Goal: Transaction & Acquisition: Purchase product/service

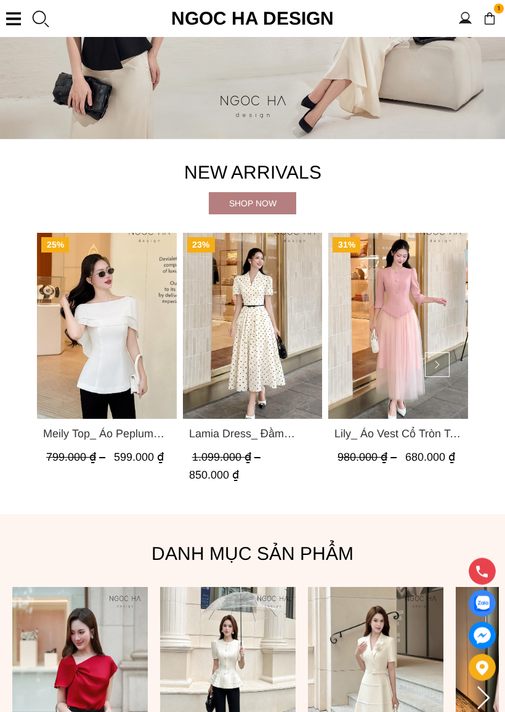
scroll to position [192, 0]
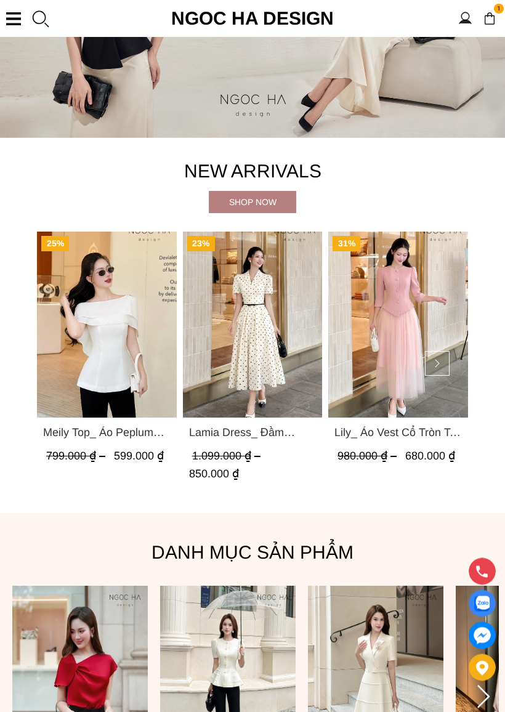
click at [406, 275] on img "Product image - Lily_ Áo Vest Cổ Tròn Tay Lừng Mix Chân Váy Lưới Màu Hồng A1082…" at bounding box center [398, 325] width 140 height 186
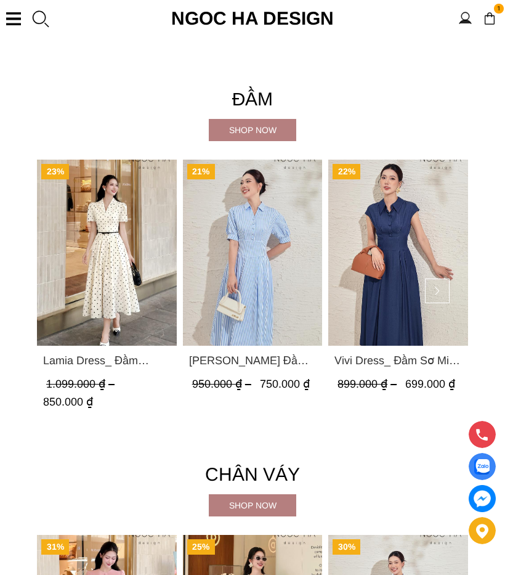
scroll to position [1677, 0]
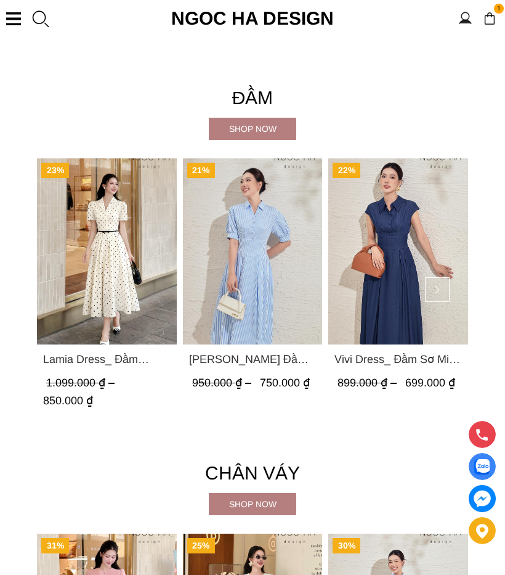
click at [280, 131] on div "Shop now" at bounding box center [252, 129] width 87 height 14
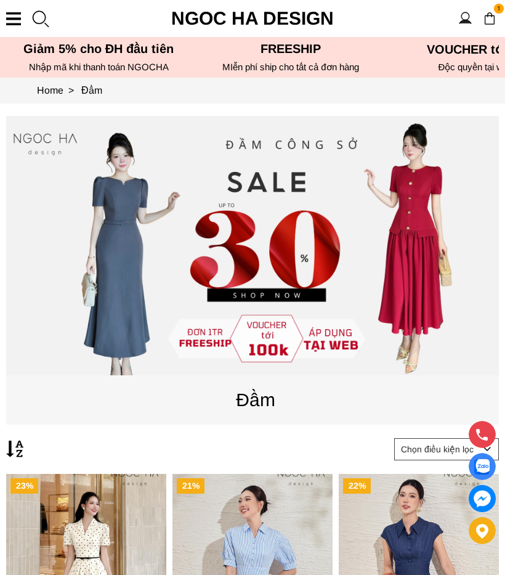
click at [22, 21] on section "1 Trang chủ Giới thiệu Sản phẩm Áo Áo thun Áo sơ mi Áo Peplum Áo lụa Áo len Quầ…" at bounding box center [252, 18] width 505 height 37
click at [25, 16] on section "1 Trang chủ Giới thiệu Sản phẩm Áo Áo thun Áo sơ mi Áo Peplum Áo lụa Áo len Quầ…" at bounding box center [252, 18] width 505 height 37
click at [53, 85] on link "Home >" at bounding box center [59, 90] width 44 height 10
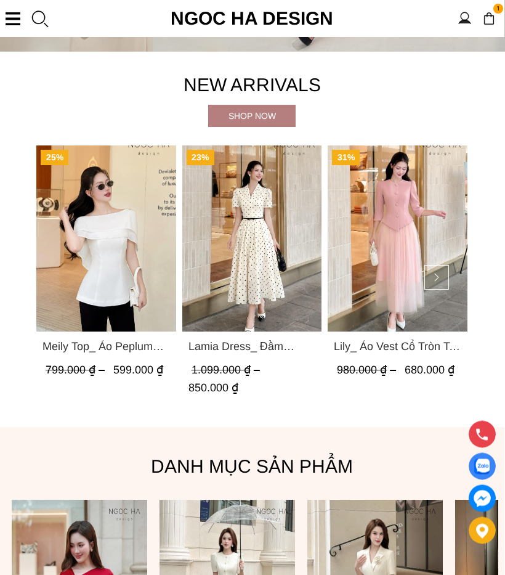
scroll to position [272, 1]
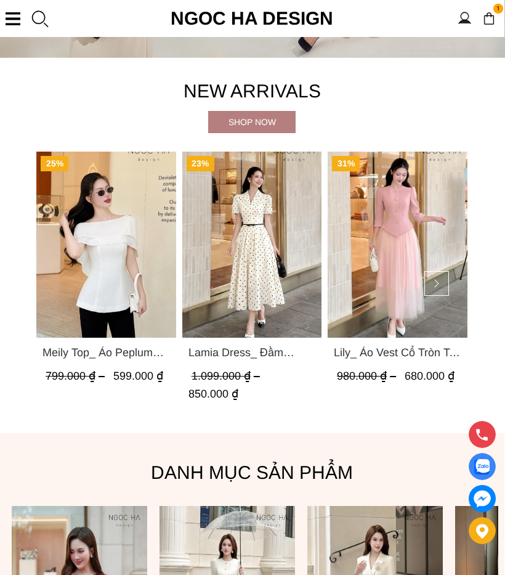
click at [242, 123] on div "Shop now" at bounding box center [251, 122] width 87 height 14
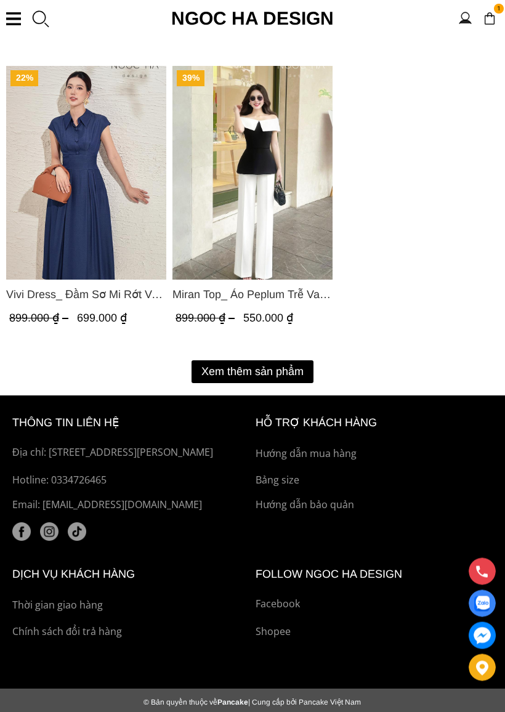
scroll to position [2162, 0]
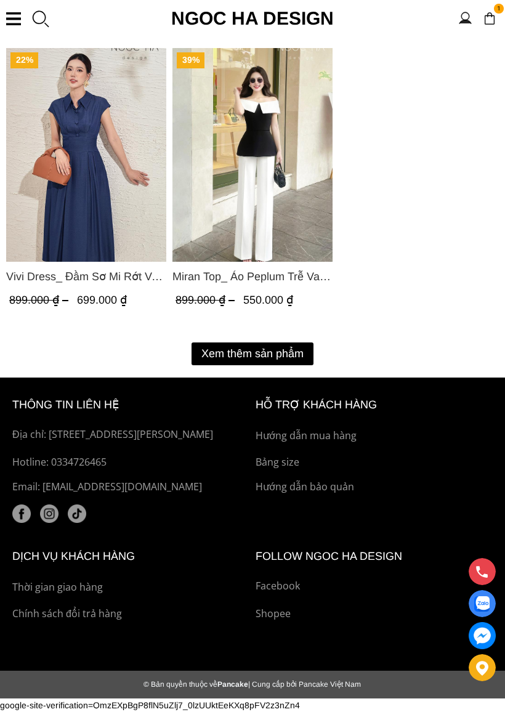
click at [218, 343] on button "Xem thêm sản phẩm" at bounding box center [253, 354] width 122 height 23
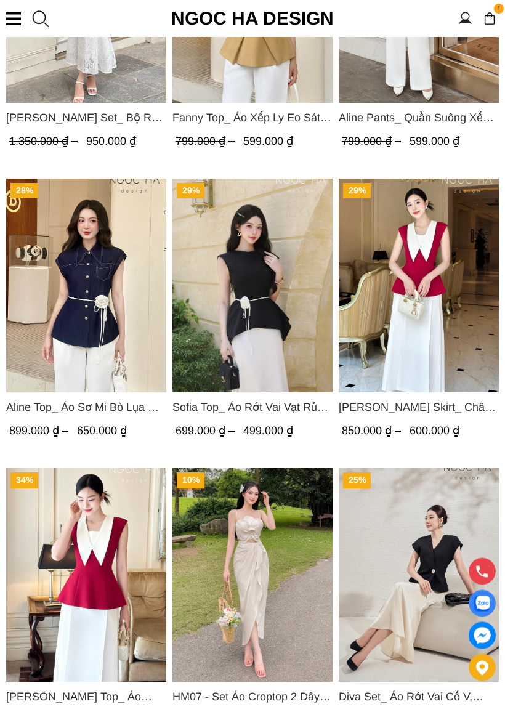
scroll to position [3179, 0]
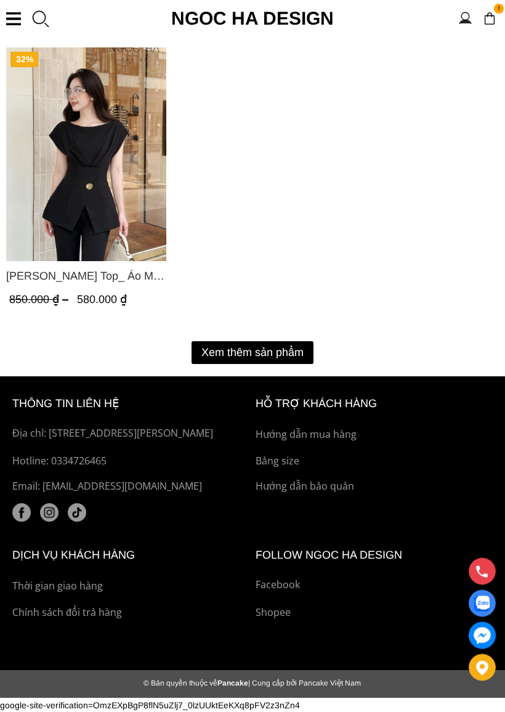
click at [218, 347] on button "Xem thêm sản phẩm" at bounding box center [253, 353] width 122 height 23
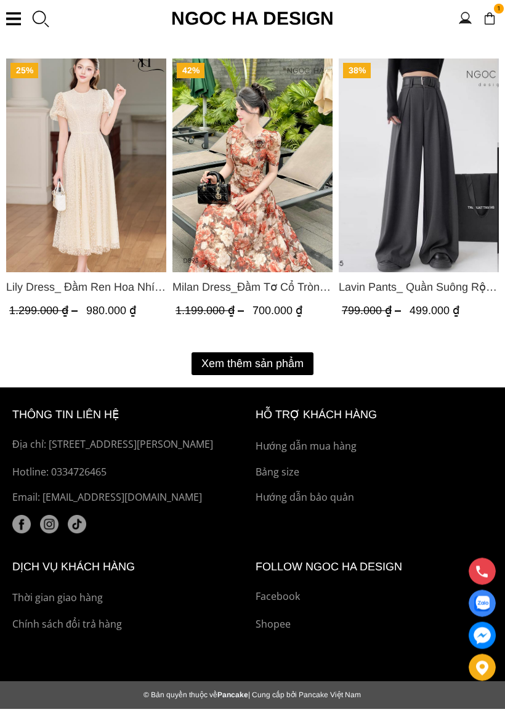
scroll to position [5925, 0]
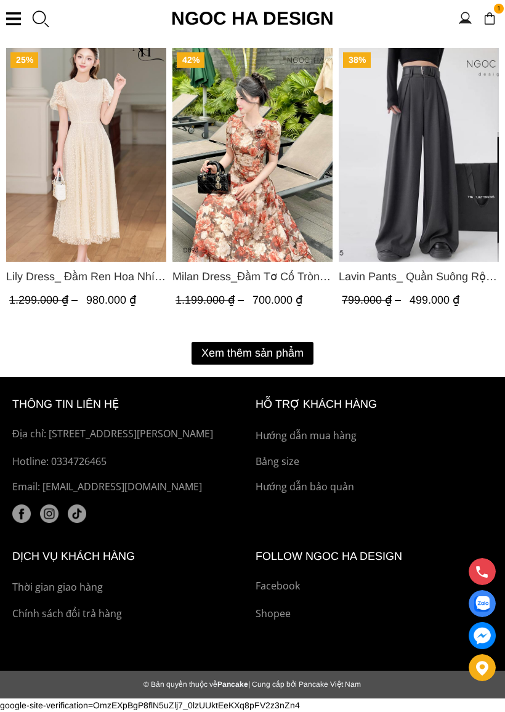
click at [211, 342] on button "Xem thêm sản phẩm" at bounding box center [253, 353] width 122 height 23
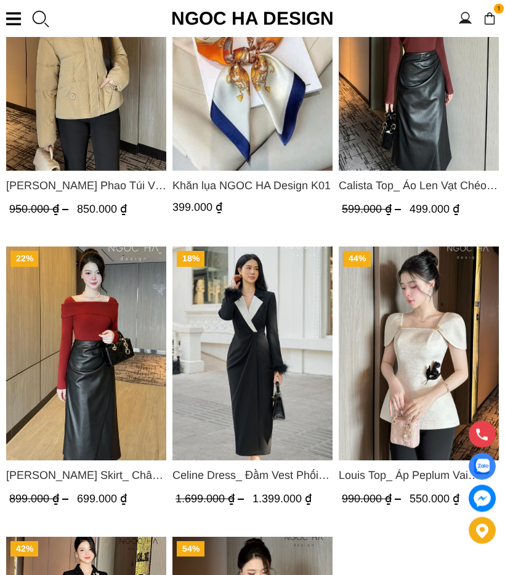
scroll to position [7443, 0]
